Goal: Navigation & Orientation: Find specific page/section

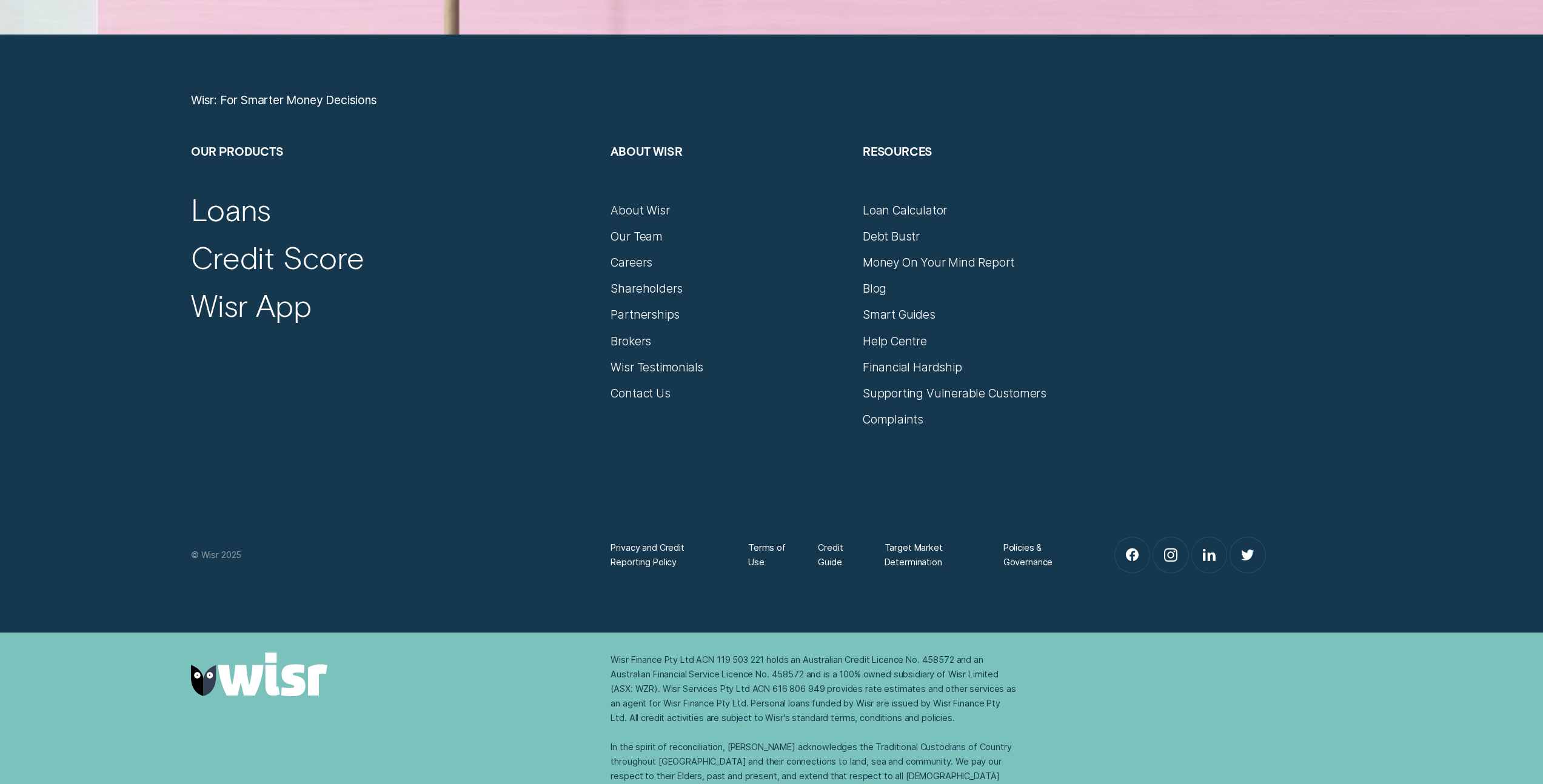
scroll to position [6934, 0]
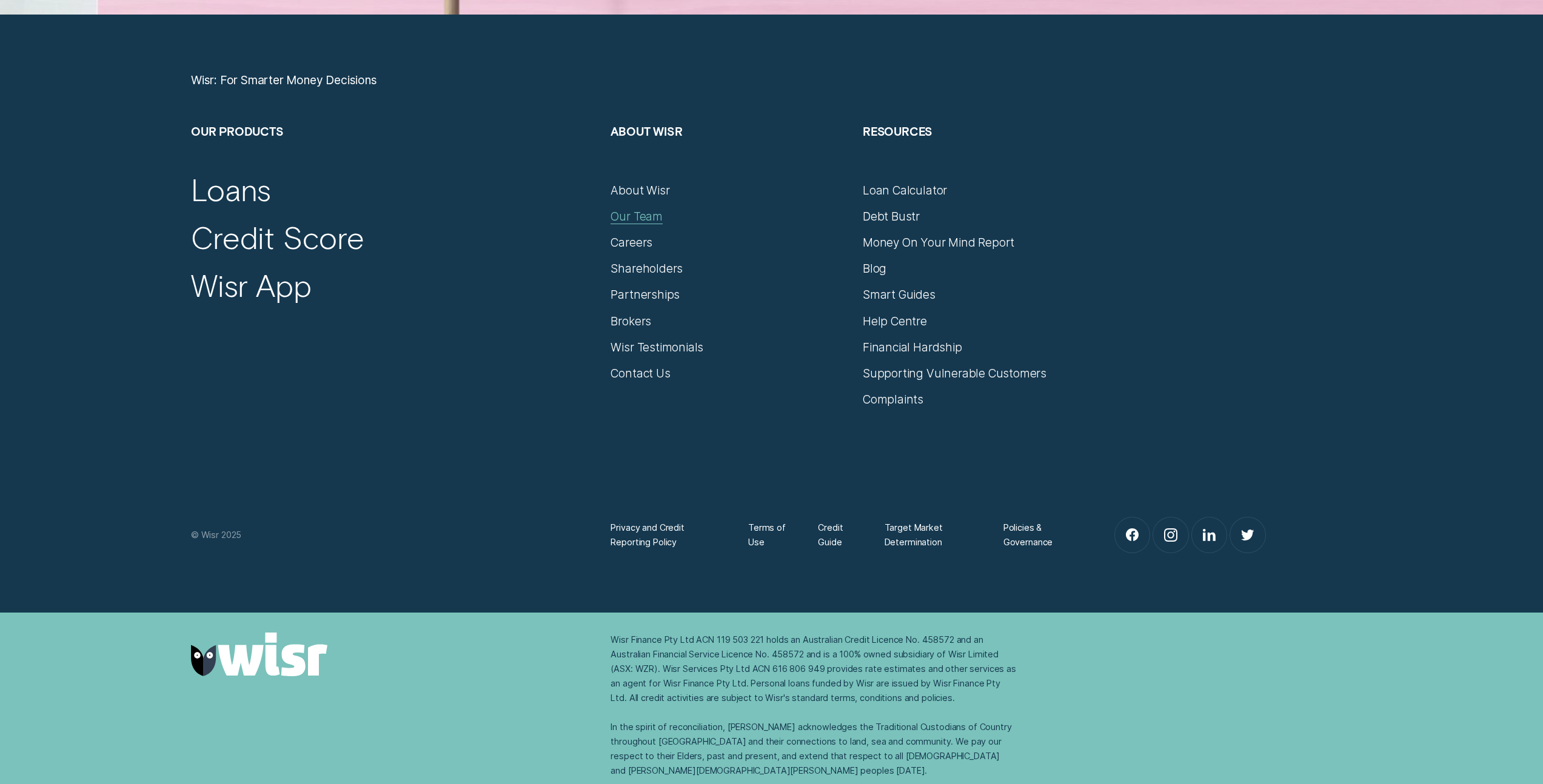
click at [642, 222] on div "Our Team" at bounding box center [636, 216] width 52 height 15
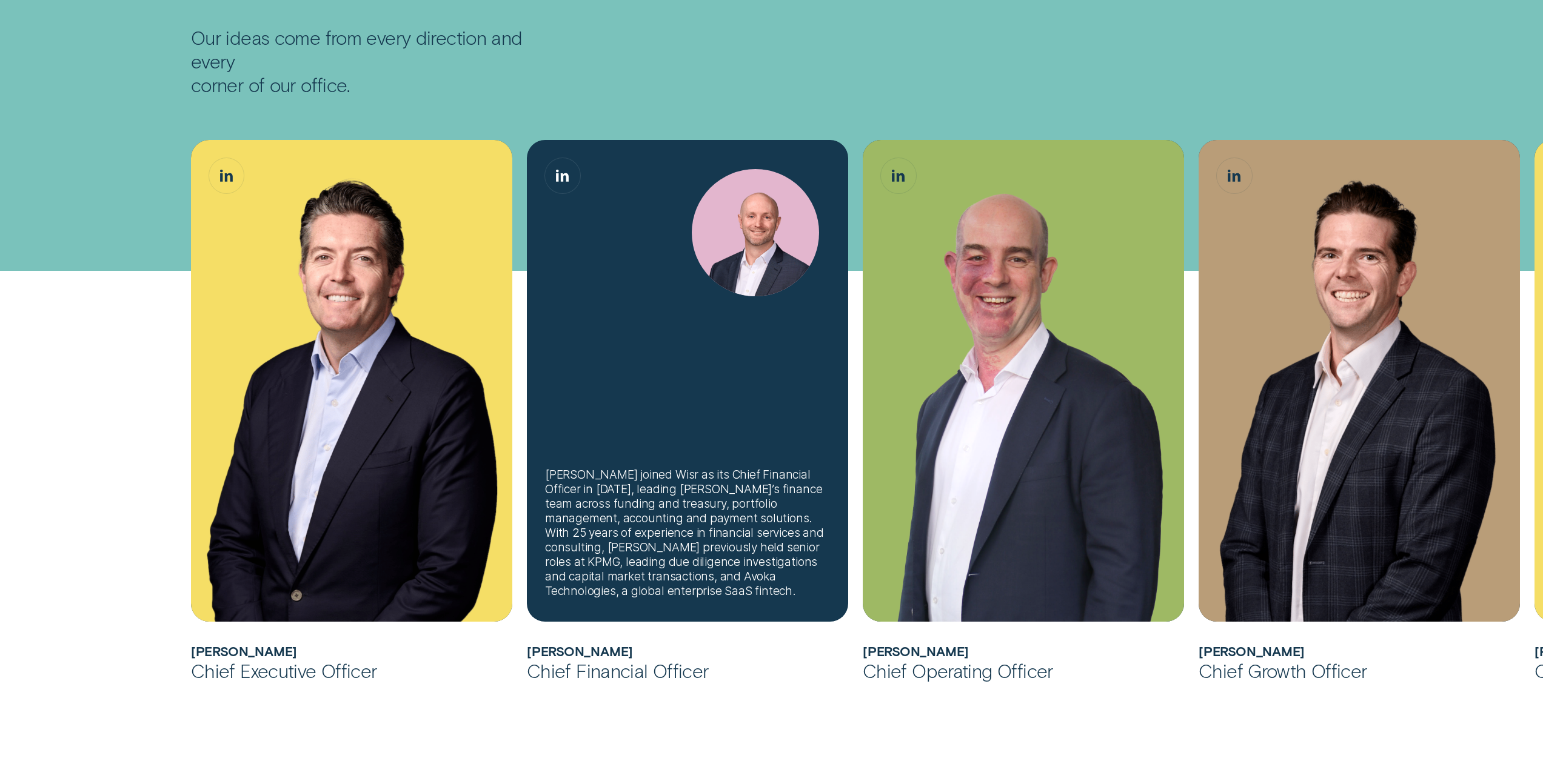
scroll to position [312, 0]
